Goal: Task Accomplishment & Management: Manage account settings

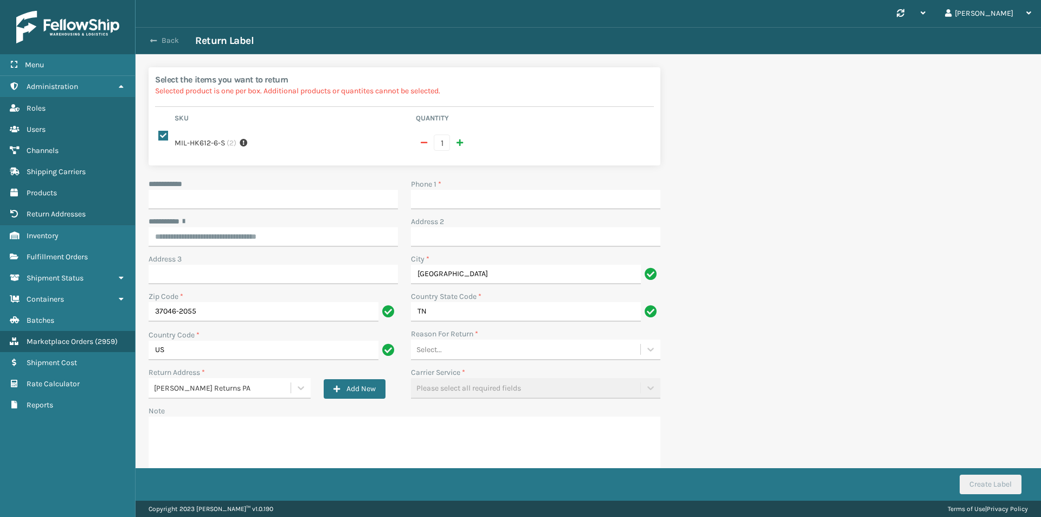
click at [164, 43] on button "Back" at bounding box center [170, 41] width 50 height 10
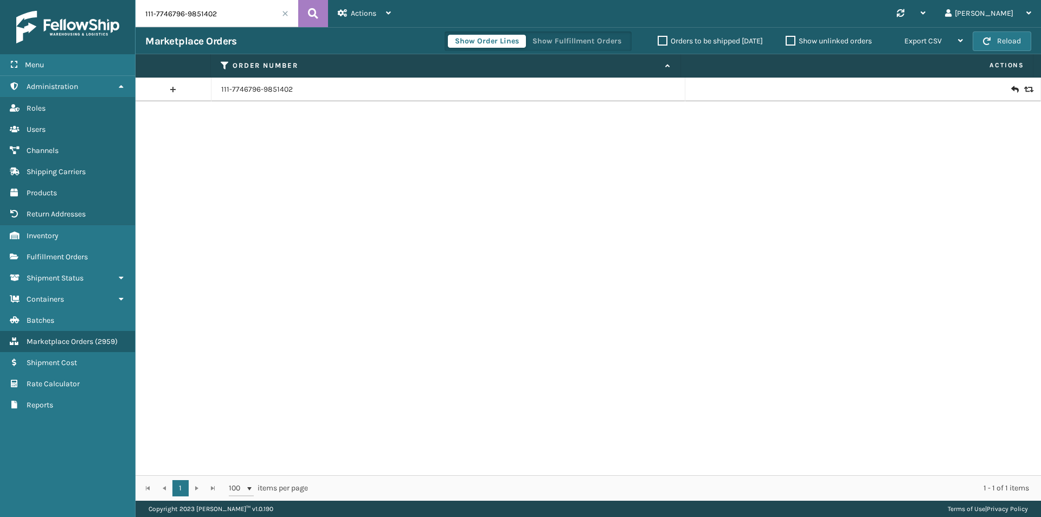
click at [242, 10] on input "111-7746796-9851402" at bounding box center [217, 13] width 163 height 27
paste input "3-9982394-7209824"
type input "113-9982394-7209824"
click at [312, 16] on icon at bounding box center [313, 13] width 10 height 16
click at [1011, 87] on icon at bounding box center [1014, 89] width 7 height 11
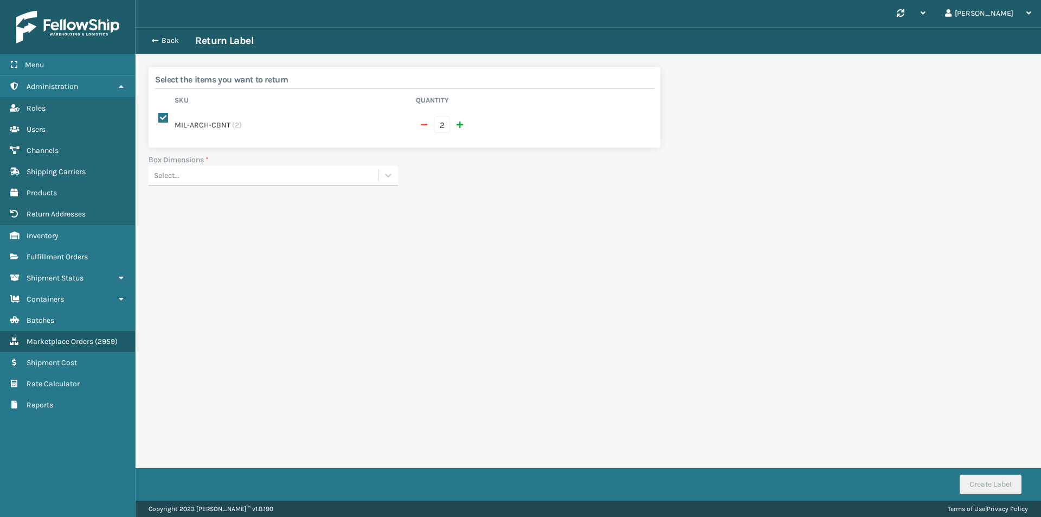
click at [355, 172] on div "Select..." at bounding box center [263, 175] width 229 height 18
click at [360, 168] on div "Select..." at bounding box center [263, 175] width 229 height 18
click at [397, 165] on div at bounding box center [388, 175] width 20 height 20
click at [579, 241] on div "Synchronise all channels Miguel Log Out Back Return Label Select the items you …" at bounding box center [588, 250] width 905 height 500
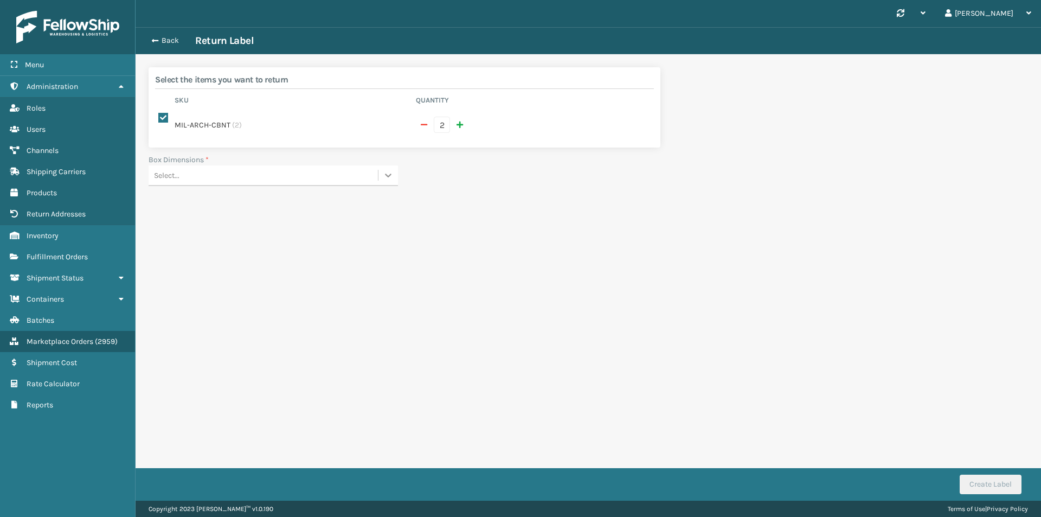
click at [388, 170] on icon at bounding box center [388, 175] width 11 height 11
click at [170, 37] on button "Back" at bounding box center [170, 41] width 50 height 10
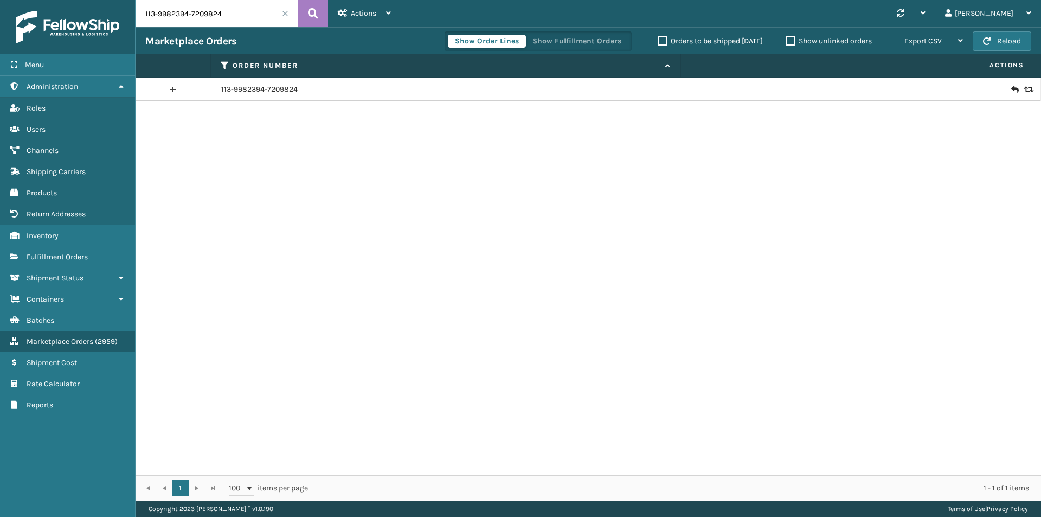
click at [235, 16] on input "113-9982394-7209824" at bounding box center [217, 13] width 163 height 27
click at [80, 240] on link "Inventory" at bounding box center [67, 235] width 135 height 21
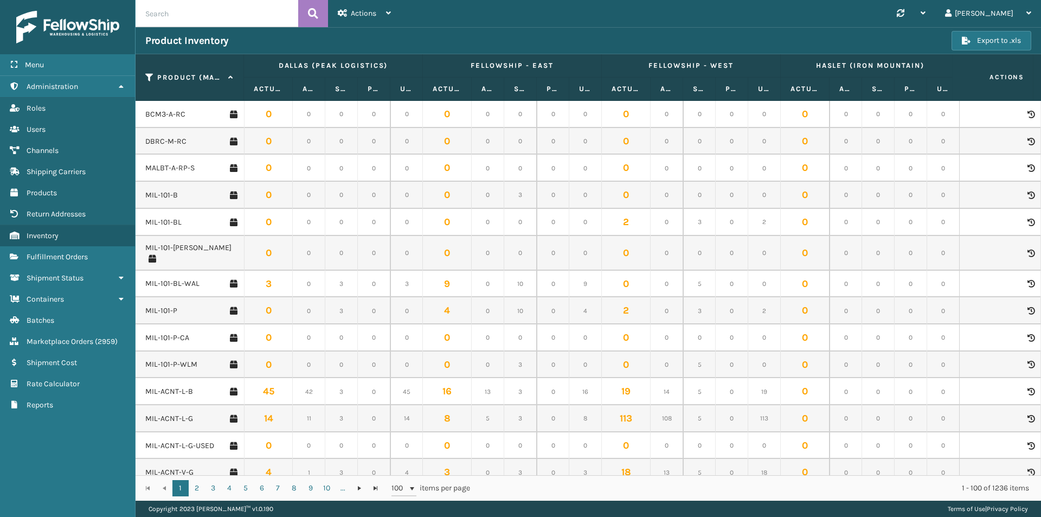
click at [217, 20] on input "text" at bounding box center [217, 13] width 163 height 27
click at [250, 12] on input "text" at bounding box center [217, 13] width 163 height 27
paste input "MIL-ARCH-CBNT"
type input "MIL-ARCH-CBNT"
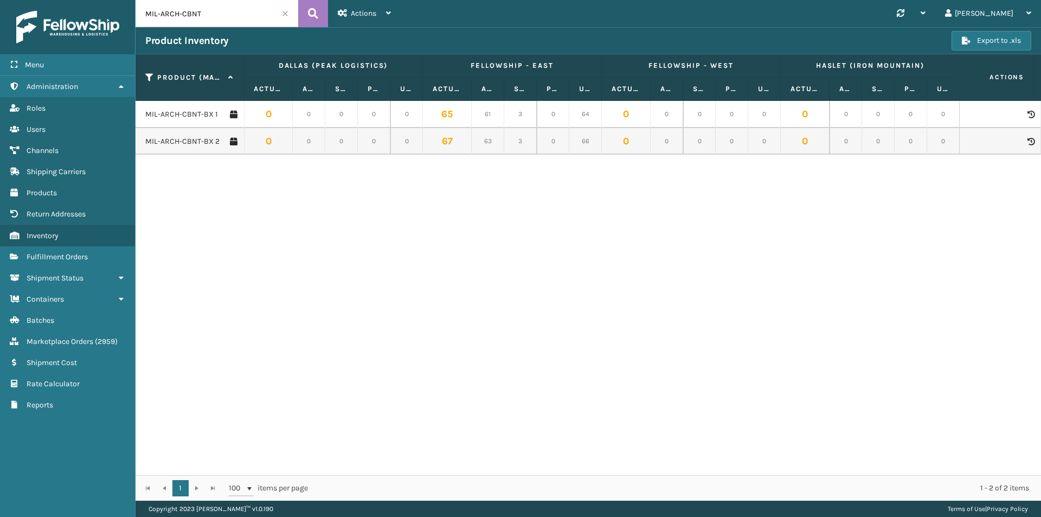
drag, startPoint x: 210, startPoint y: 17, endPoint x: 131, endPoint y: 17, distance: 78.6
click at [131, 0] on div "Menu Administration Roles Users Channels Shipping Carriers Products Return Addr…" at bounding box center [520, 0] width 1041 height 0
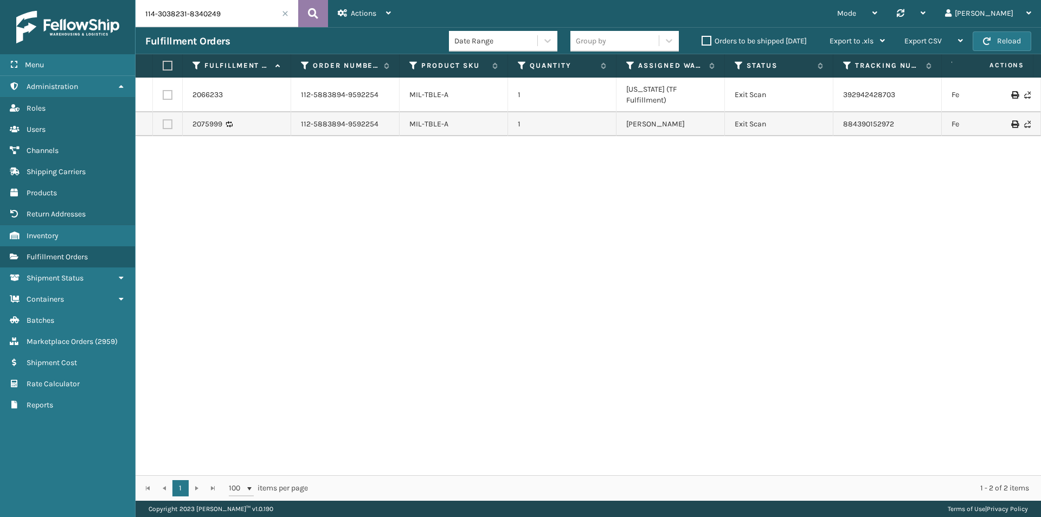
click at [306, 13] on button at bounding box center [313, 13] width 30 height 27
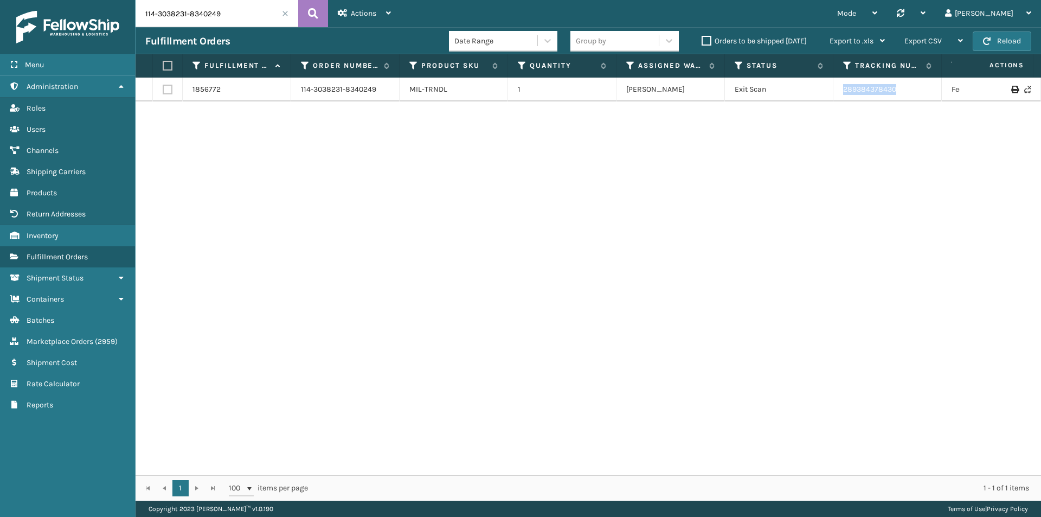
drag, startPoint x: 845, startPoint y: 93, endPoint x: 818, endPoint y: 95, distance: 26.7
click at [818, 95] on tr "1856772 114-3038231-8340249 MIL-TRNDL 1 Milliard LV Exit Scan 289384378430 FedE…" at bounding box center [742, 90] width 1213 height 24
copy tr "289384378430"
click at [215, 18] on input "114-3038231-8340249" at bounding box center [217, 13] width 163 height 27
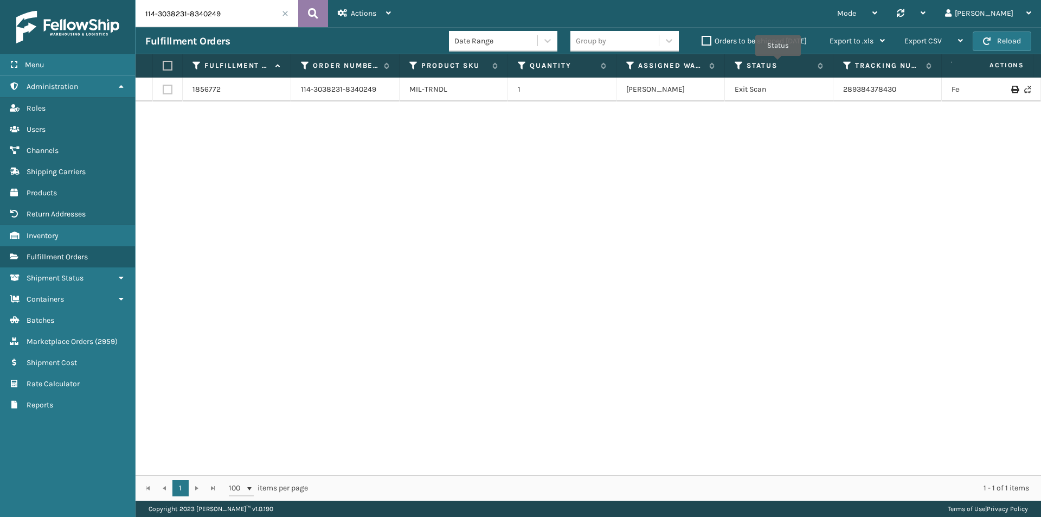
paste input "2-0760609-7149808"
click at [309, 15] on icon at bounding box center [313, 13] width 10 height 16
drag, startPoint x: 918, startPoint y: 87, endPoint x: 840, endPoint y: 96, distance: 78.6
click at [840, 96] on td "391807417061" at bounding box center [887, 90] width 108 height 24
copy link "391807417061"
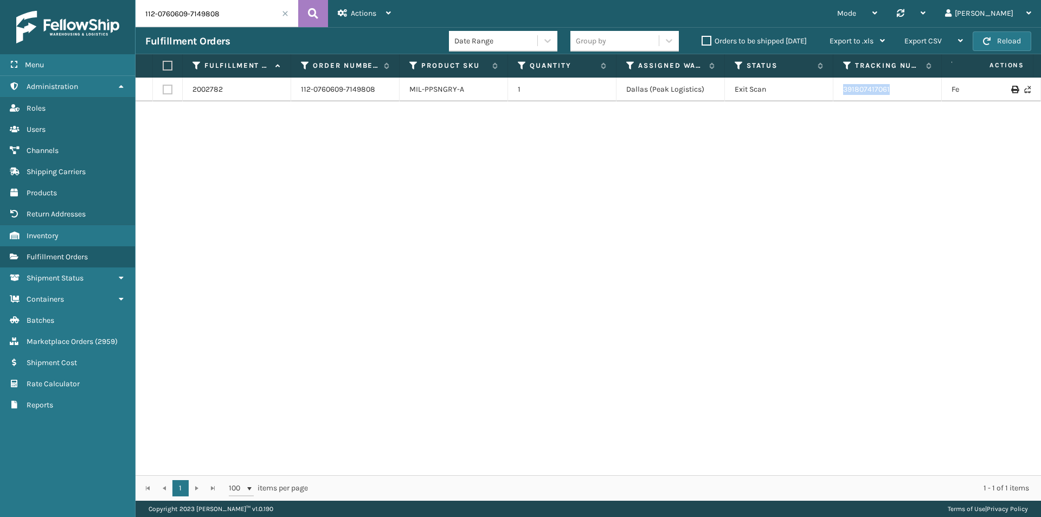
copy link "391807417061"
click at [227, 9] on input "112-0760609-7149808" at bounding box center [217, 13] width 163 height 27
paste input "3-6622440-0533812"
click at [318, 13] on icon at bounding box center [313, 13] width 10 height 16
click at [191, 24] on input "113-6622440-0533812" at bounding box center [217, 13] width 163 height 27
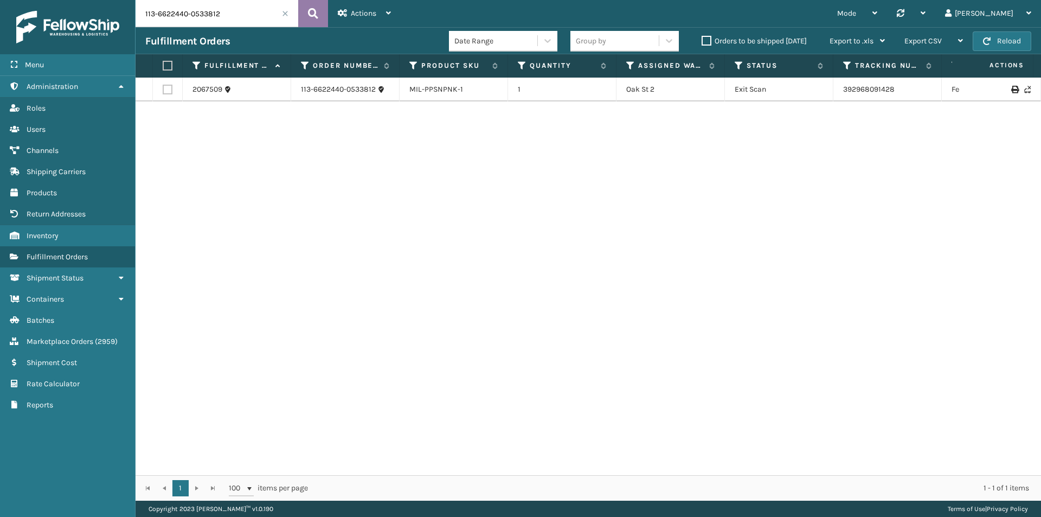
click at [311, 22] on button at bounding box center [313, 13] width 30 height 27
drag, startPoint x: 835, startPoint y: 95, endPoint x: 826, endPoint y: 95, distance: 9.2
click at [826, 95] on tr "2067509 113-6622440-0533812 MIL-PPSNPNK-1 1 Oak St 2 Exit Scan 392968091428 Fed…" at bounding box center [742, 90] width 1213 height 24
copy tr "392968091428"
click at [216, 8] on input "113-6622440-0533812" at bounding box center [217, 13] width 163 height 27
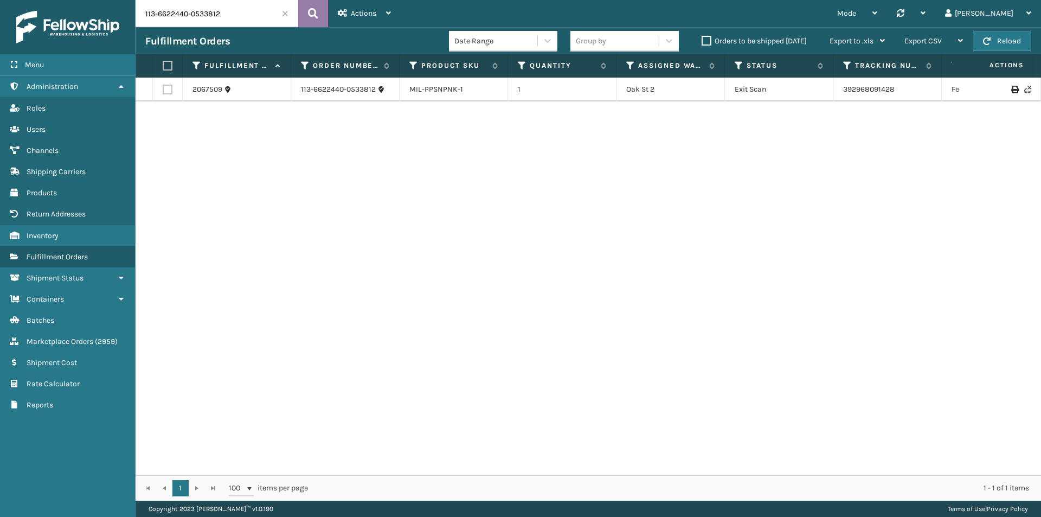
paste input "7093681-8101050"
click at [312, 8] on icon at bounding box center [313, 13] width 10 height 16
drag, startPoint x: 882, startPoint y: 94, endPoint x: 820, endPoint y: 101, distance: 62.8
click at [820, 101] on div "2072991 113-7093681-8101050 MIL-HK612-6 1 TFM Exit Scan 393088516441 FedEx Home…" at bounding box center [588, 276] width 905 height 397
copy tr "393088516441"
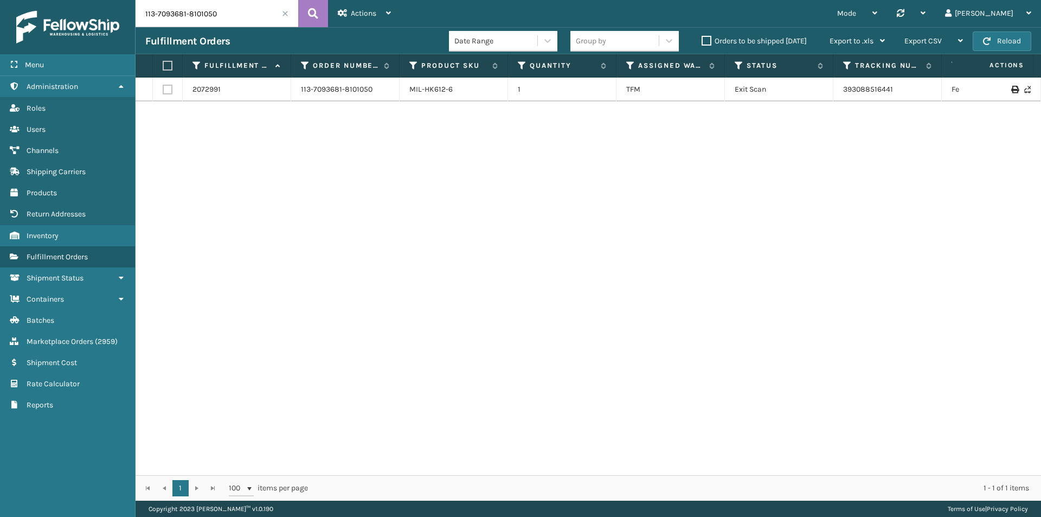
click at [239, 23] on input "113-7093681-8101050" at bounding box center [217, 13] width 163 height 27
click at [315, 15] on icon at bounding box center [313, 13] width 10 height 16
drag, startPoint x: 918, startPoint y: 92, endPoint x: 806, endPoint y: 94, distance: 111.7
click at [806, 94] on tr "2072991 113-7093681-8101050 MIL-HK612-6 1 TFM Exit Scan 393088516441 FedEx Home…" at bounding box center [742, 90] width 1213 height 24
copy tr "393088516441"
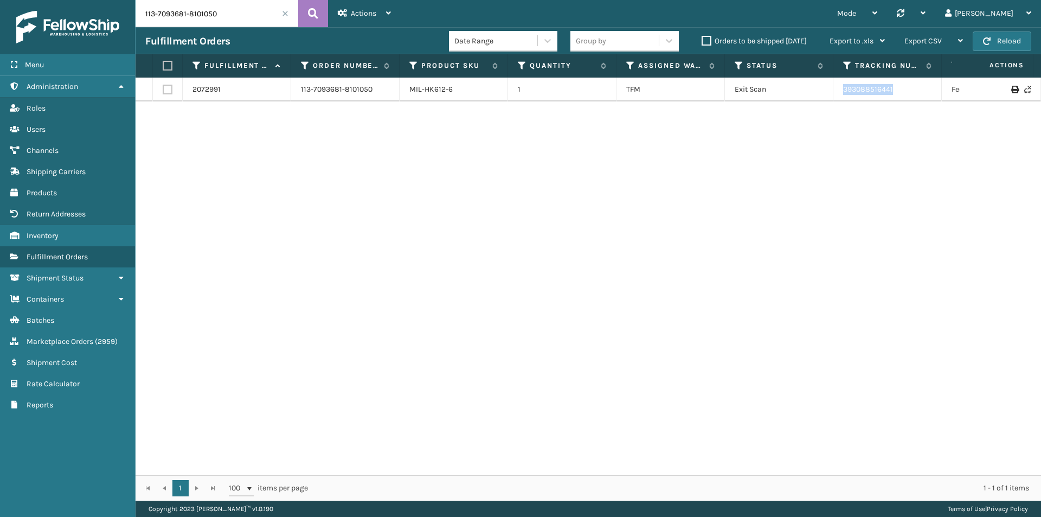
click at [225, 11] on input "113-7093681-8101050" at bounding box center [217, 13] width 163 height 27
paste input "4-7607067-6461035"
click at [317, 13] on icon at bounding box center [313, 13] width 10 height 16
drag, startPoint x: 909, startPoint y: 89, endPoint x: 828, endPoint y: 89, distance: 80.8
click at [828, 89] on tr "2075332 114-7607067-6461035 MIL-CFB-DL 1 Milliard LV Exit Scan 393142832127 Fed…" at bounding box center [742, 90] width 1213 height 24
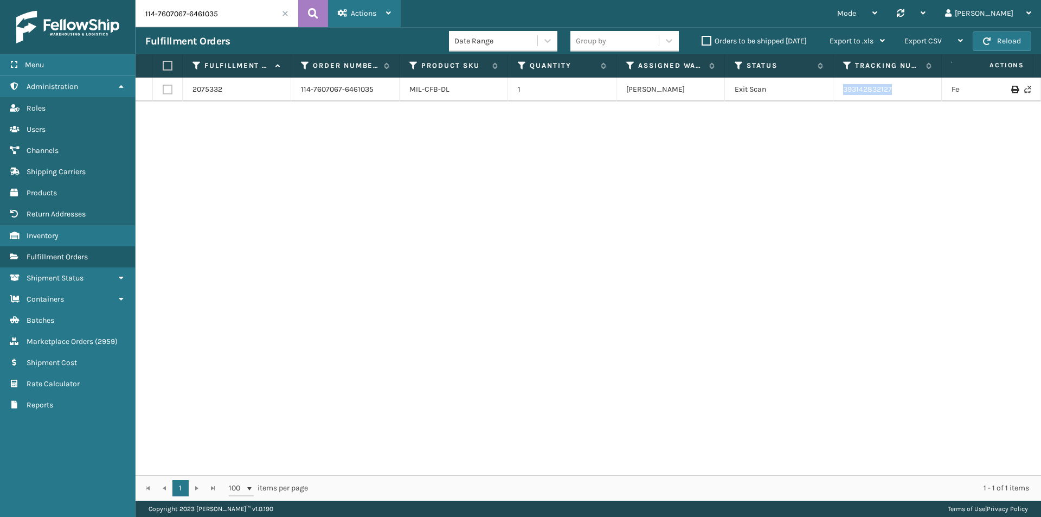
copy tr "393142832127"
click at [208, 24] on input "114-7607067-6461035" at bounding box center [217, 13] width 163 height 27
paste input "3-2807381-2188223"
click at [309, 10] on icon at bounding box center [313, 13] width 10 height 16
drag, startPoint x: 913, startPoint y: 87, endPoint x: 369, endPoint y: 22, distance: 547.2
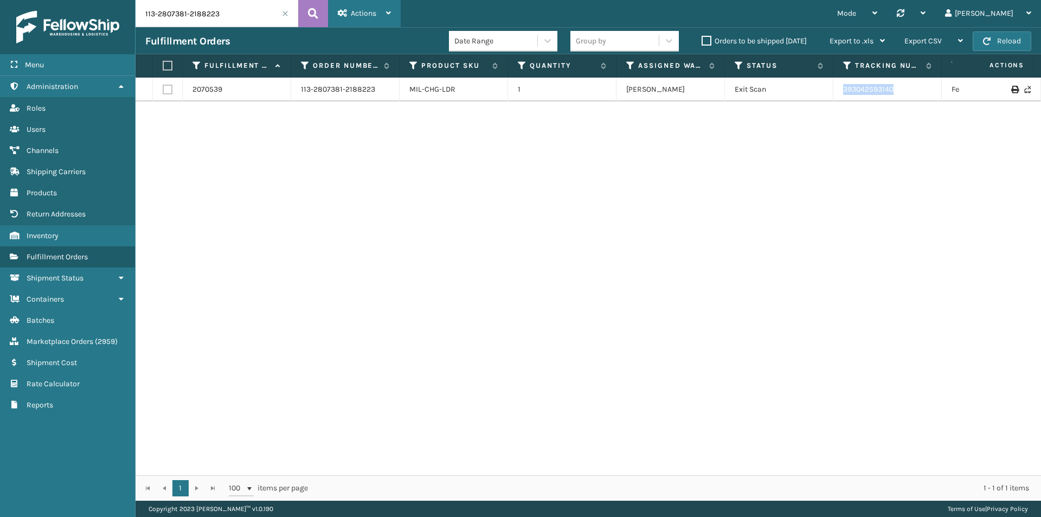
click at [817, 93] on tr "2070539 113-2807381-2188223 MIL-CHG-LDR 1 Milliard LV Exit Scan 393042593140 Fe…" at bounding box center [742, 90] width 1213 height 24
copy tr "393042593140"
click at [219, 25] on input "113-2807381-2188223" at bounding box center [217, 13] width 163 height 27
click at [306, 16] on button at bounding box center [313, 13] width 30 height 27
drag, startPoint x: 921, startPoint y: 88, endPoint x: 789, endPoint y: 88, distance: 131.2
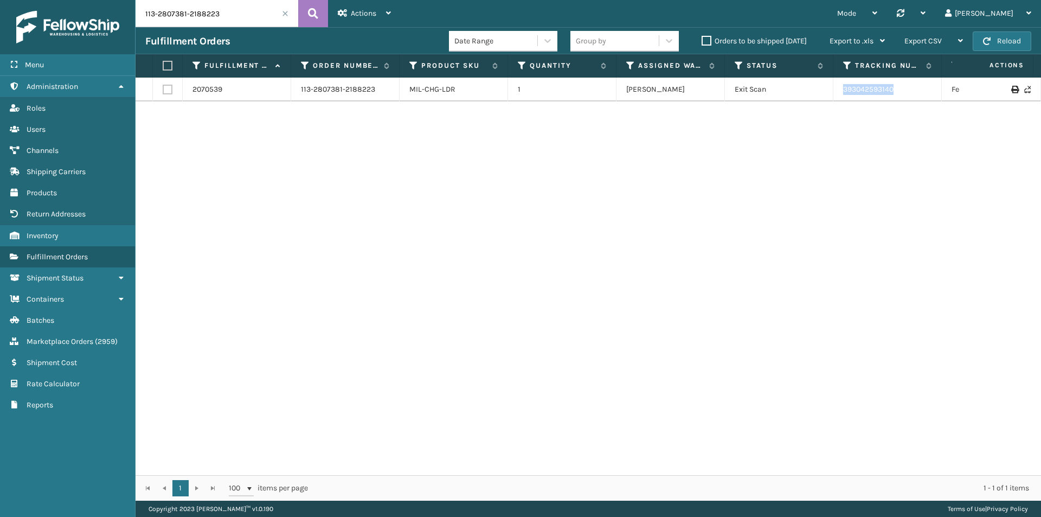
click at [808, 88] on tr "2070539 113-2807381-2188223 MIL-CHG-LDR 1 Milliard LV Exit Scan 393042593140 Fe…" at bounding box center [742, 90] width 1213 height 24
copy tr "393042593140"
click at [204, 17] on input "113-2807381-2188223" at bounding box center [217, 13] width 163 height 27
paste input "5985374-6160204"
click at [323, 16] on button at bounding box center [313, 13] width 30 height 27
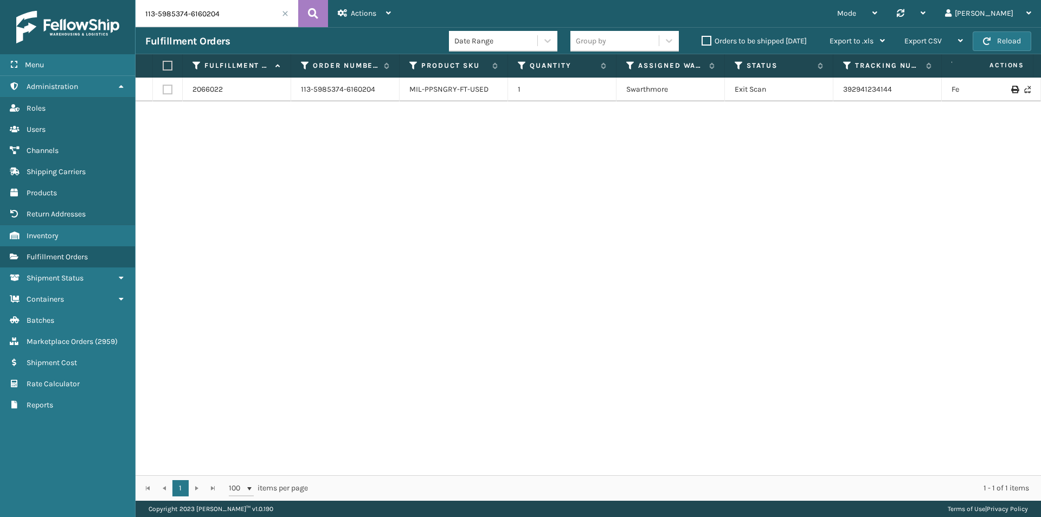
click at [243, 10] on input "113-5985374-6160204" at bounding box center [217, 13] width 163 height 27
click at [254, 14] on input "113-5985374-6160204" at bounding box center [217, 13] width 163 height 27
click at [311, 20] on icon at bounding box center [313, 13] width 10 height 16
drag, startPoint x: 892, startPoint y: 89, endPoint x: 376, endPoint y: 41, distance: 518.4
click at [801, 95] on tr "2066022 113-5985374-6160204 MIL-PPSNGRY-FT-USED 1 Swarthmore Exit Scan 39294123…" at bounding box center [742, 90] width 1213 height 24
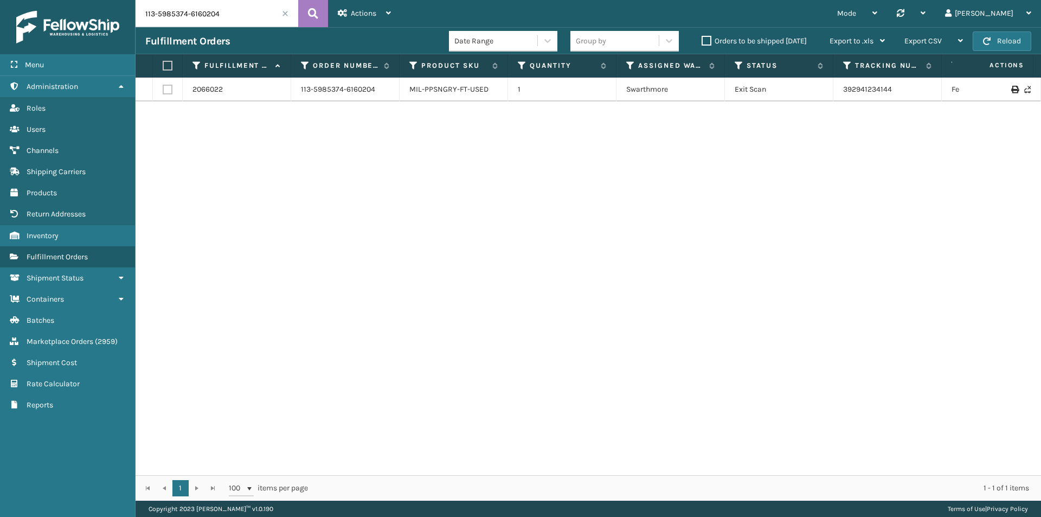
drag, startPoint x: 216, startPoint y: 29, endPoint x: 219, endPoint y: 11, distance: 17.5
click at [217, 24] on div "113-5985374-6160204 Actions Settings Remove All Filters Track Fulfillment Order…" at bounding box center [588, 250] width 905 height 500
click at [219, 11] on input "113-5985374-6160204" at bounding box center [217, 13] width 163 height 27
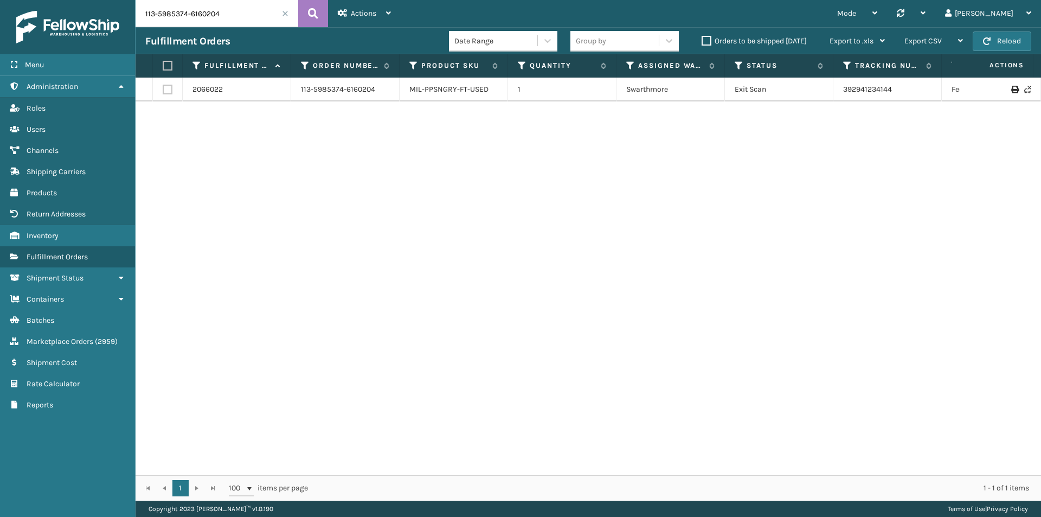
paste input "9447959-1101837"
click at [309, 8] on icon at bounding box center [313, 13] width 10 height 16
drag, startPoint x: 247, startPoint y: 16, endPoint x: 125, endPoint y: 24, distance: 121.7
click at [125, 0] on div "Menu Administration Roles Users Channels Shipping Carriers Products Return Addr…" at bounding box center [520, 0] width 1041 height 0
click at [317, 15] on icon at bounding box center [313, 13] width 10 height 16
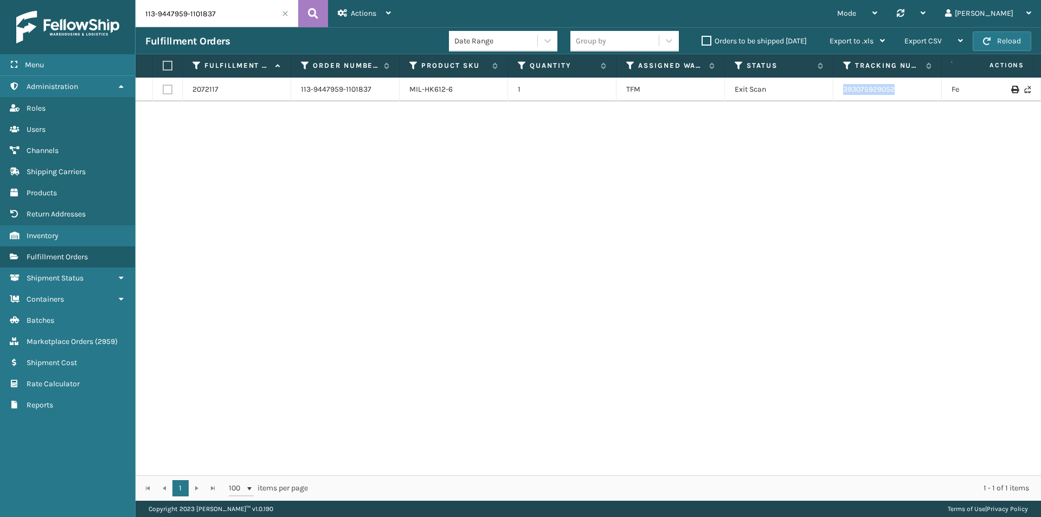
drag, startPoint x: 850, startPoint y: 94, endPoint x: 827, endPoint y: 94, distance: 22.2
click at [827, 94] on tr "2072117 113-9447959-1101837 MIL-HK612-6 1 TFM Exit Scan 393075929052 FedEx Home…" at bounding box center [742, 90] width 1213 height 24
click at [200, 7] on input "113-9447959-1101837" at bounding box center [217, 13] width 163 height 27
paste input "1-8950023-7151430"
click at [313, 12] on icon at bounding box center [313, 13] width 10 height 16
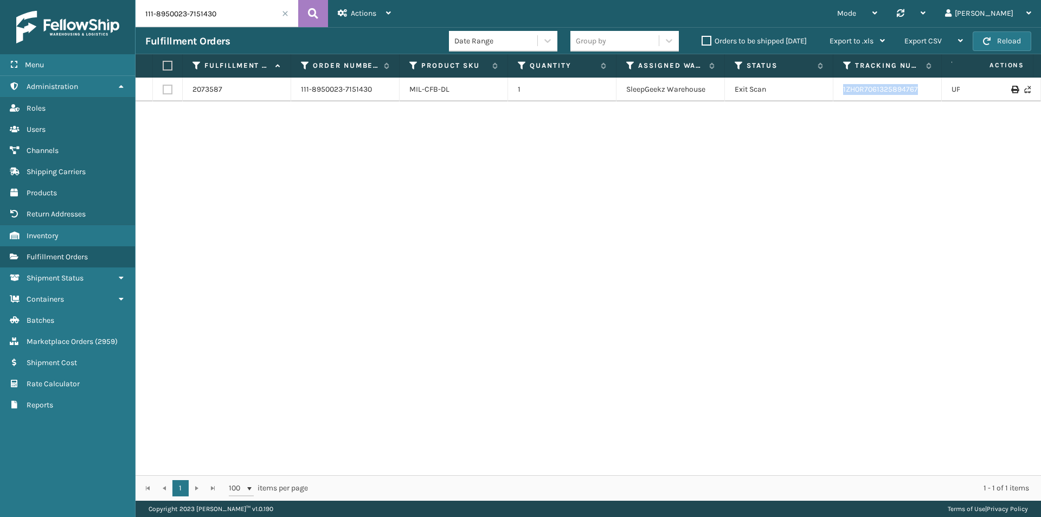
drag, startPoint x: 930, startPoint y: 92, endPoint x: 837, endPoint y: 92, distance: 92.7
click at [838, 92] on td "1ZH0R7061325894767" at bounding box center [887, 90] width 108 height 24
click at [228, 10] on input "111-8950023-7151430" at bounding box center [217, 13] width 163 height 27
paste input "4-1493252-6101852"
type input "114-1493252-6101852"
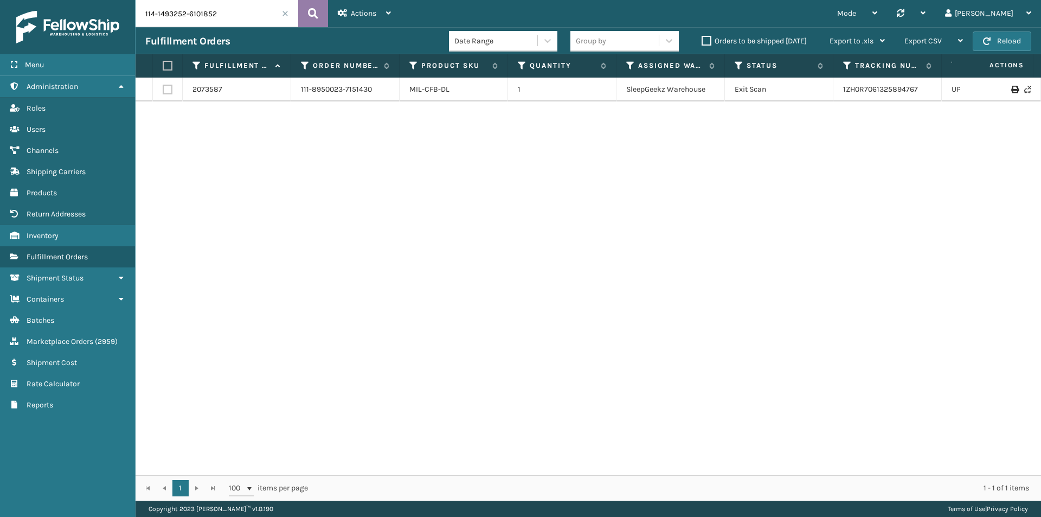
click at [316, 16] on icon at bounding box center [313, 13] width 10 height 16
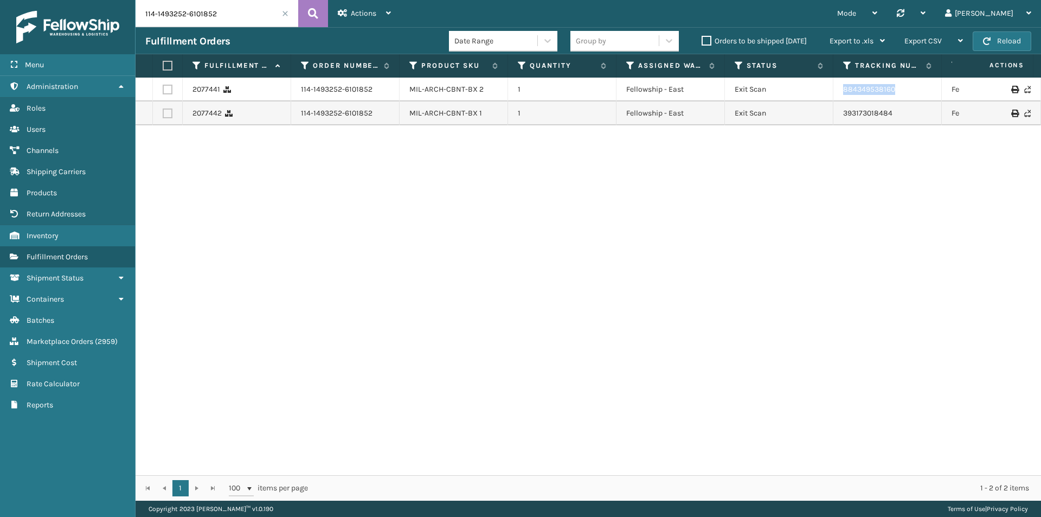
drag, startPoint x: 891, startPoint y: 89, endPoint x: 826, endPoint y: 89, distance: 65.6
click at [826, 89] on tr "2077441 114-1493252-6101852 MIL-ARCH-CBNT-BX 2 1 Fellowship - East Exit Scan 88…" at bounding box center [742, 90] width 1213 height 24
drag, startPoint x: 794, startPoint y: 117, endPoint x: 785, endPoint y: 117, distance: 9.2
click at [785, 117] on tr "2077442 114-1493252-6101852 MIL-ARCH-CBNT-BX 1 1 Fellowship - East Exit Scan 39…" at bounding box center [742, 113] width 1213 height 24
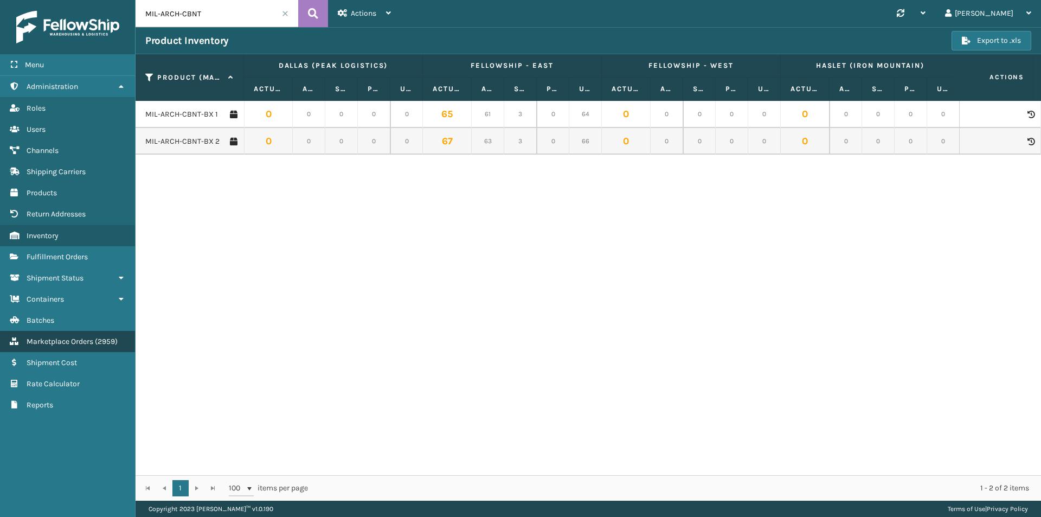
click at [93, 344] on span "Marketplace Orders" at bounding box center [60, 341] width 67 height 9
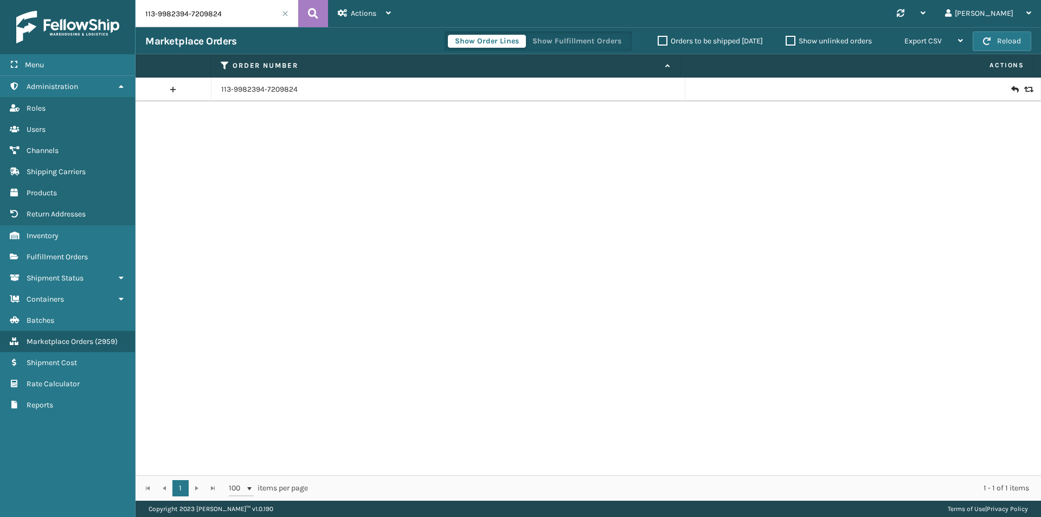
click at [226, 13] on input "113-9982394-7209824" at bounding box center [217, 13] width 163 height 27
paste input "5845321-0981841"
type input "113-5845321-0981841"
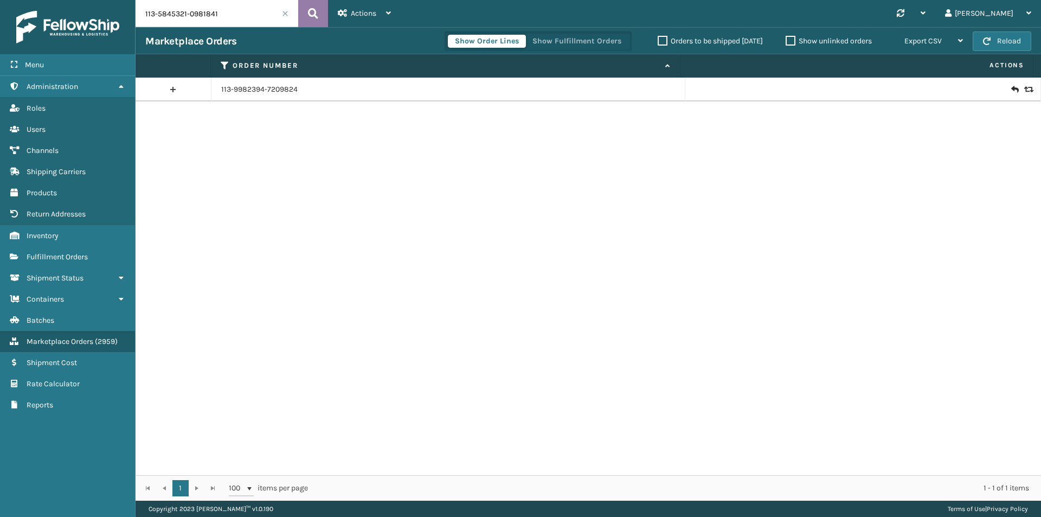
click at [306, 20] on button at bounding box center [313, 13] width 30 height 27
click at [1011, 92] on icon at bounding box center [1014, 89] width 7 height 11
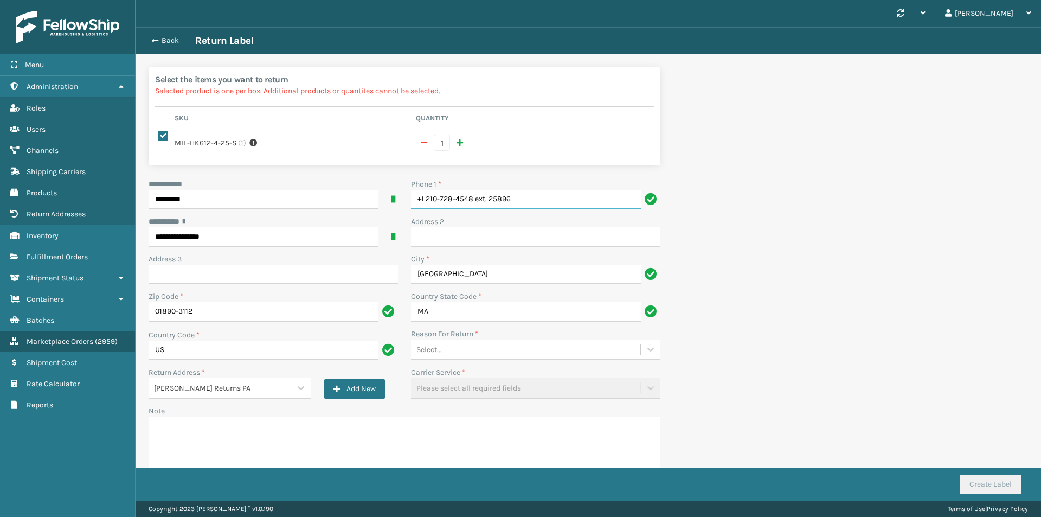
drag, startPoint x: 522, startPoint y: 186, endPoint x: 375, endPoint y: 195, distance: 147.2
click at [374, 195] on div "**********" at bounding box center [404, 335] width 525 height 314
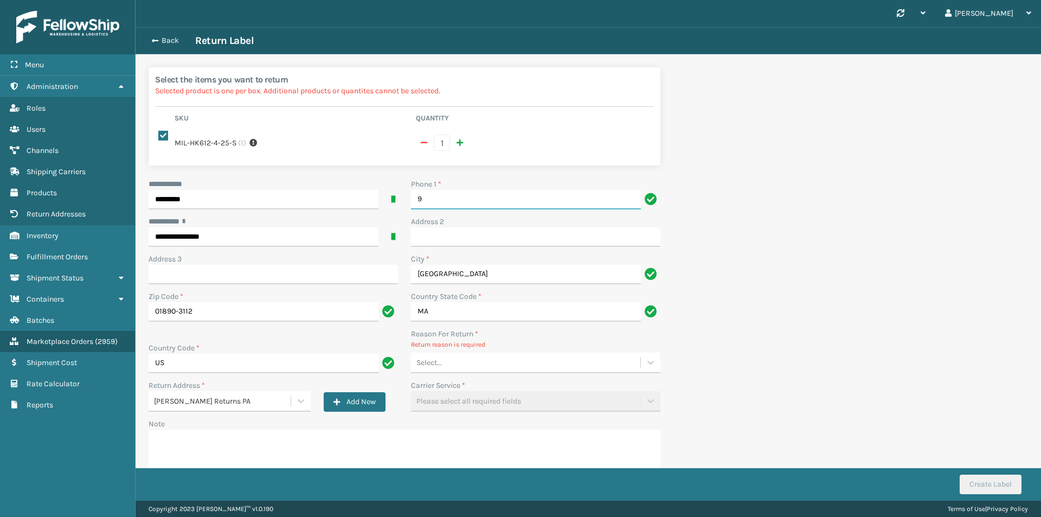
type input "9999999999"
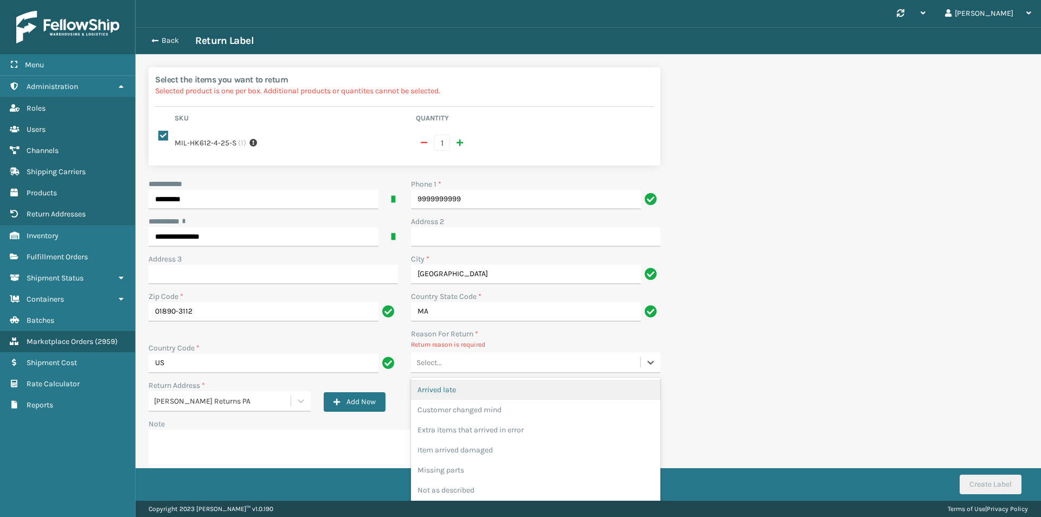
click at [464, 358] on div "Select..." at bounding box center [525, 363] width 229 height 18
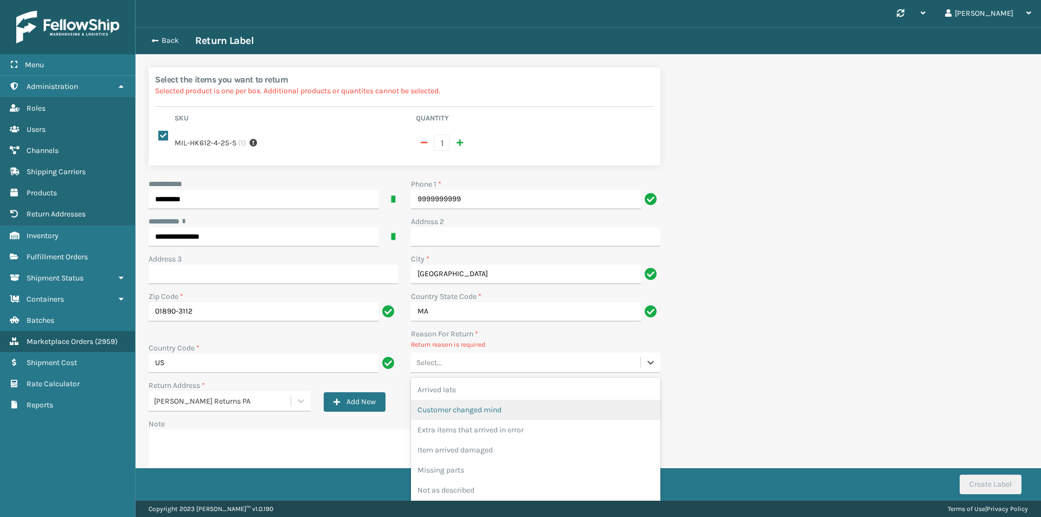
click at [501, 400] on div "Customer changed mind" at bounding box center [535, 410] width 249 height 20
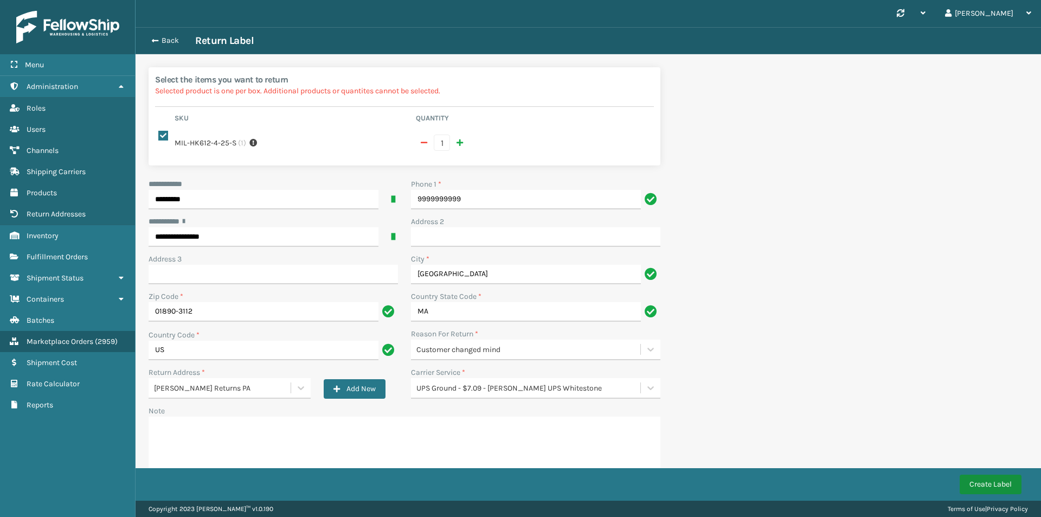
click at [1016, 485] on button "Create Label" at bounding box center [991, 484] width 62 height 20
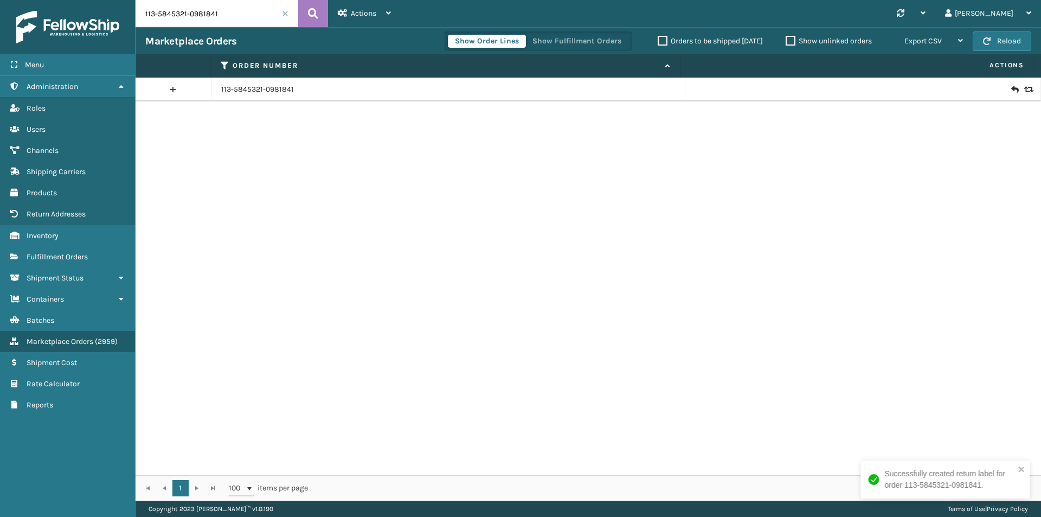
click at [284, 18] on input "113-5845321-0981841" at bounding box center [217, 13] width 163 height 27
paste input "1-8950023-7151430"
type input "111-8950023-7151430"
click at [307, 15] on button at bounding box center [313, 13] width 30 height 27
click at [268, 94] on link "111-8950023-7151430" at bounding box center [256, 89] width 71 height 11
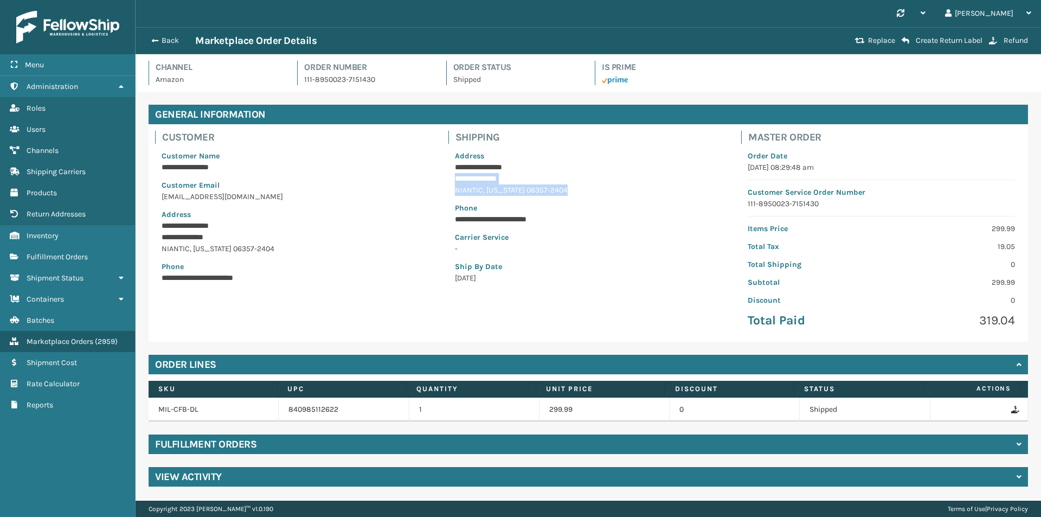
drag, startPoint x: 455, startPoint y: 177, endPoint x: 417, endPoint y: 141, distance: 52.2
click at [582, 192] on div "**********" at bounding box center [588, 217] width 280 height 146
copy div "**********"
click at [176, 42] on button "Back" at bounding box center [170, 41] width 50 height 10
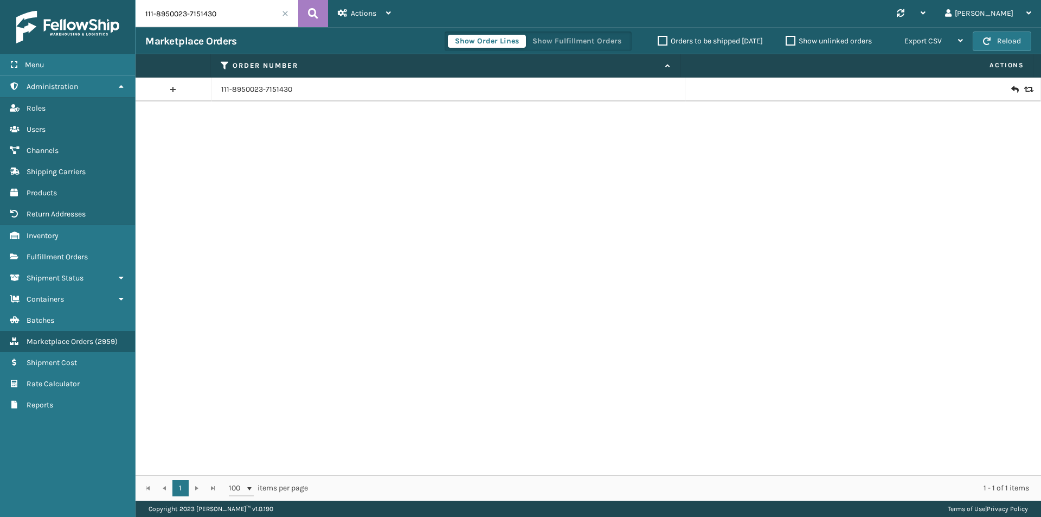
click at [1016, 89] on div at bounding box center [863, 89] width 336 height 11
click at [1024, 91] on icon at bounding box center [1027, 90] width 7 height 8
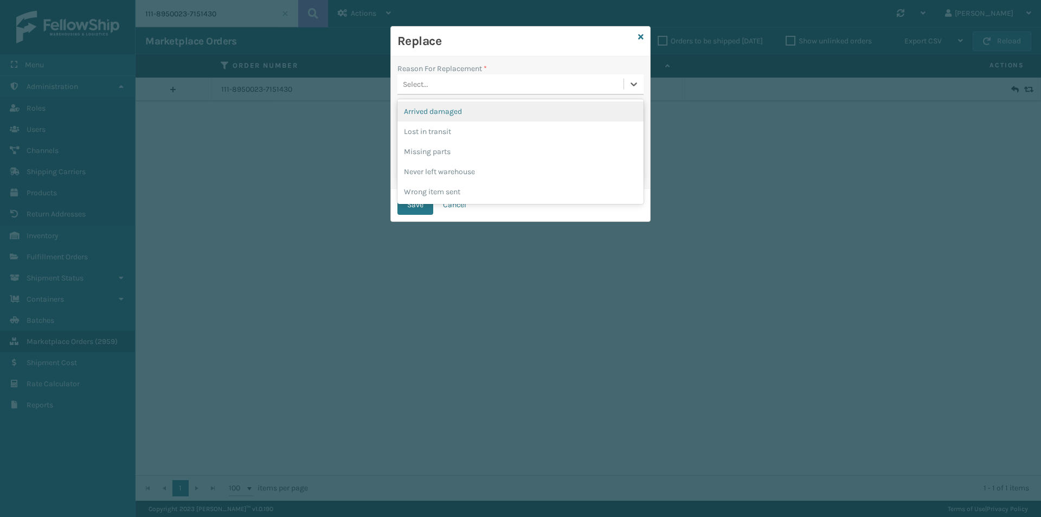
click at [485, 82] on div "Select..." at bounding box center [510, 84] width 226 height 18
click at [485, 133] on div "Lost in transit" at bounding box center [520, 131] width 246 height 20
click at [410, 197] on button "Save" at bounding box center [415, 205] width 36 height 20
